Goal: Navigation & Orientation: Understand site structure

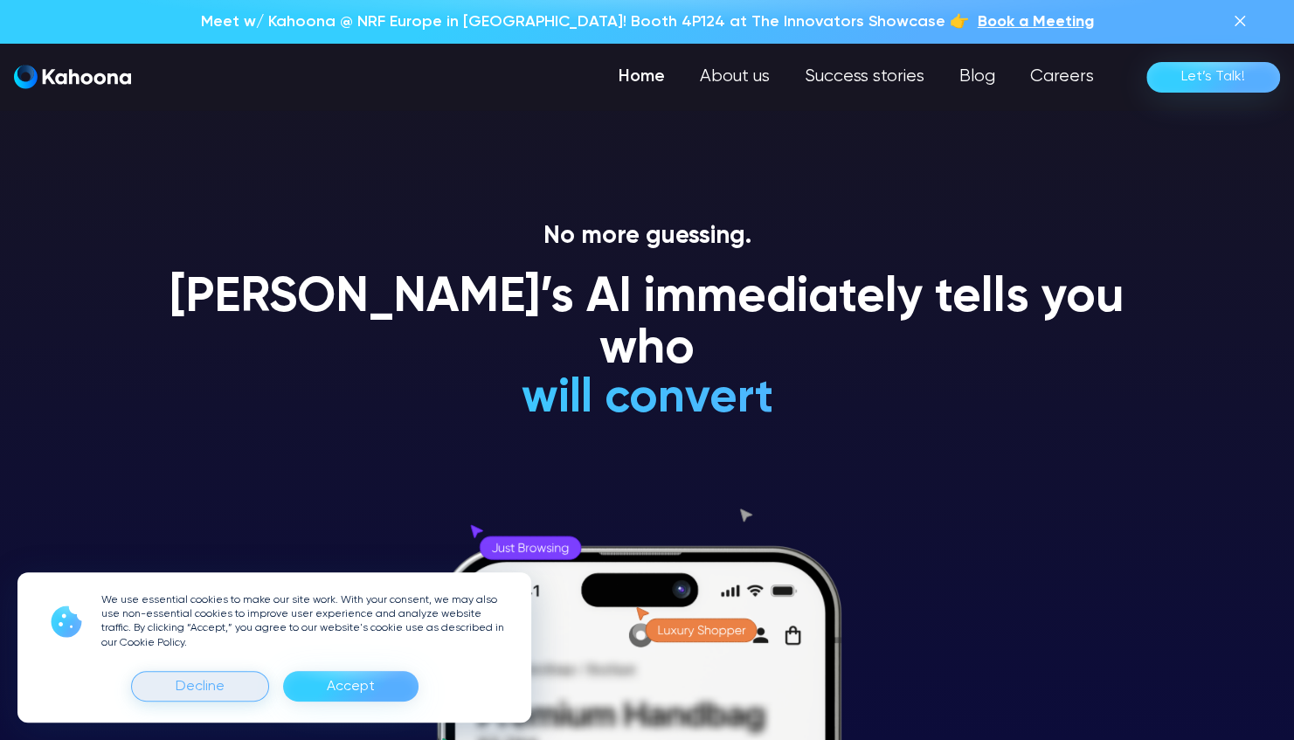
click at [225, 684] on div "Decline" at bounding box center [200, 686] width 138 height 31
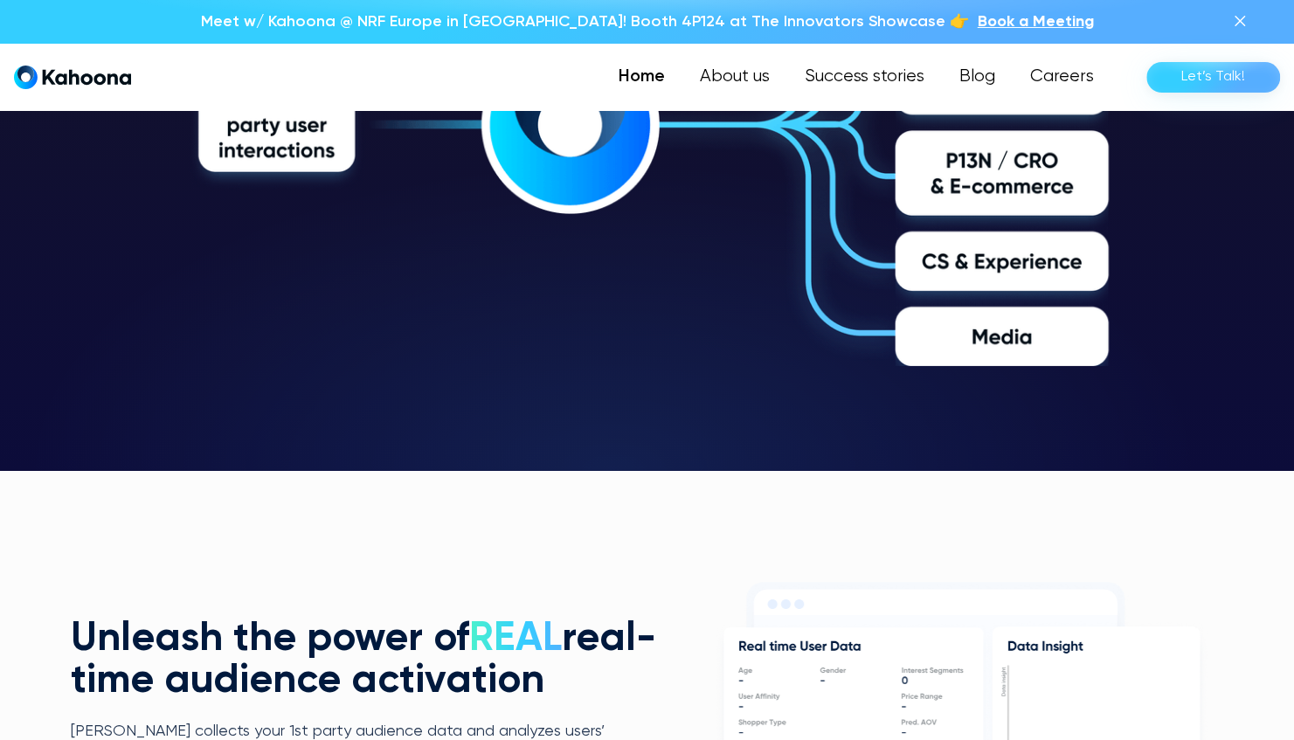
scroll to position [3175, 0]
click at [739, 85] on link "About us" at bounding box center [734, 76] width 107 height 35
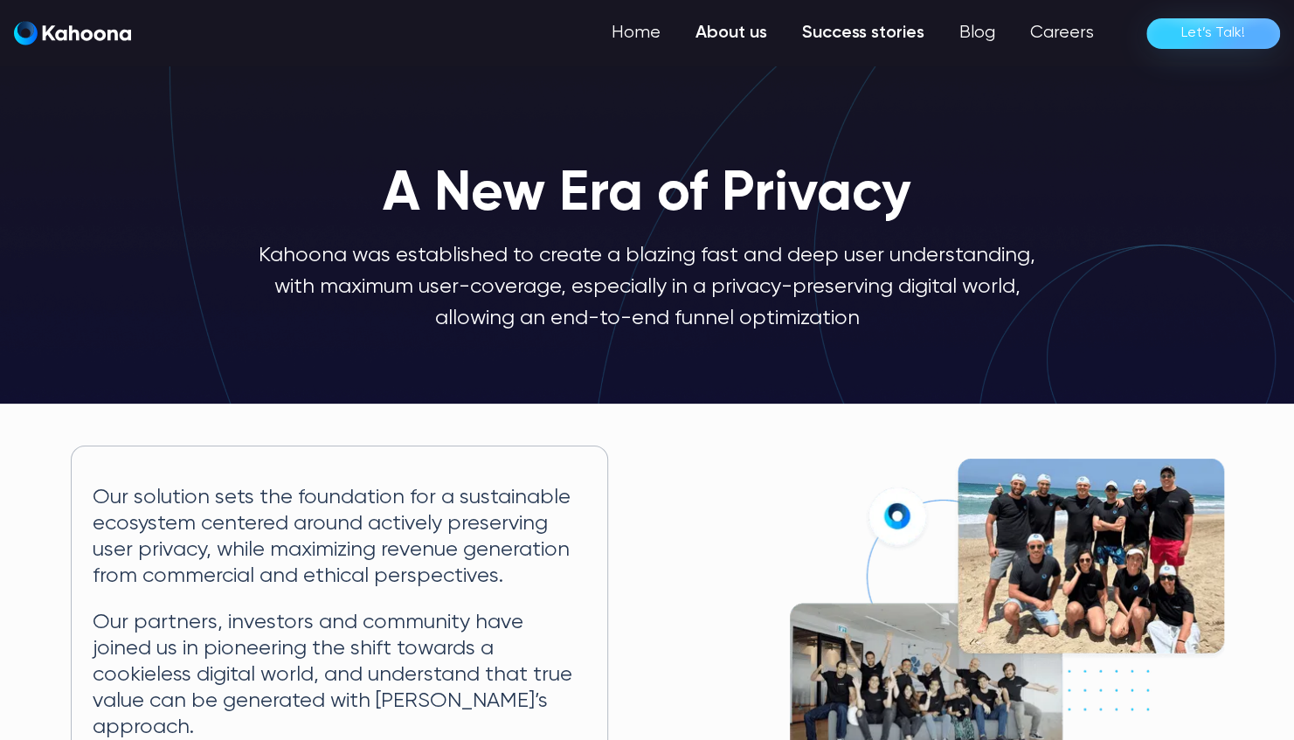
click at [862, 34] on link "Success stories" at bounding box center [863, 33] width 157 height 35
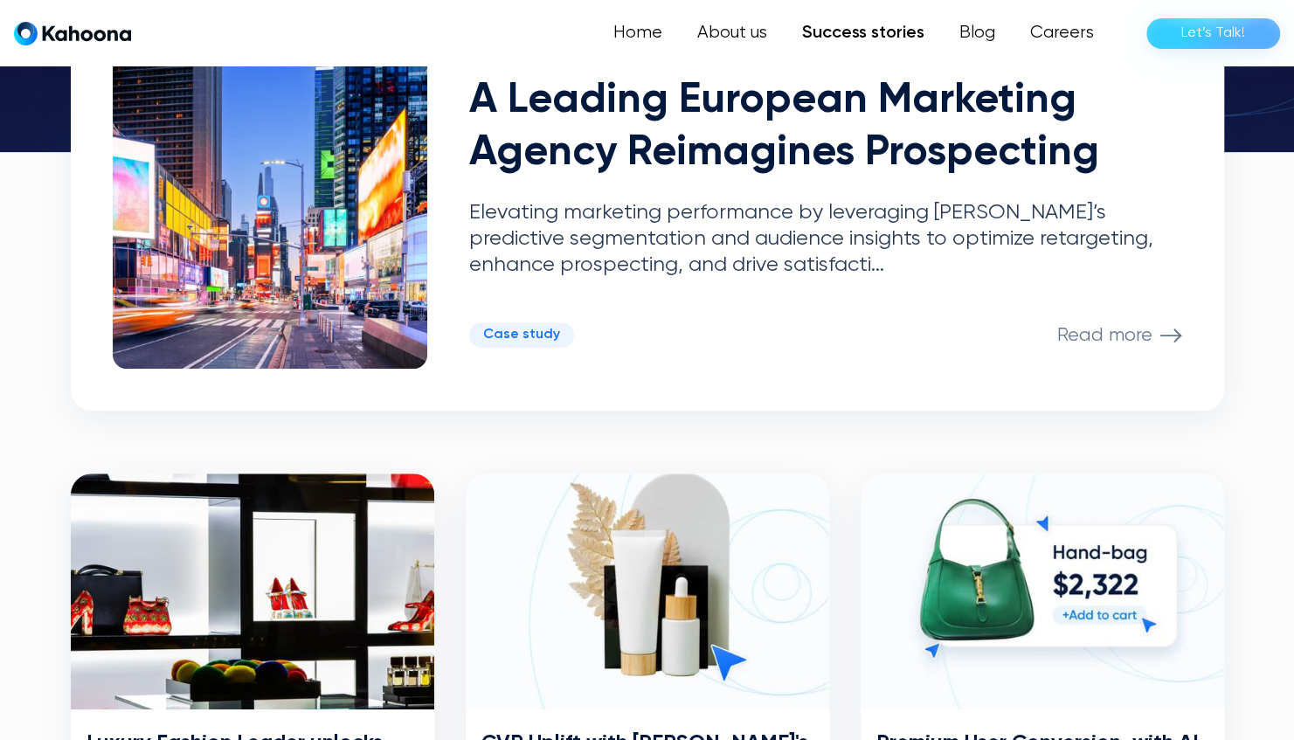
scroll to position [487, 0]
